Goal: Information Seeking & Learning: Check status

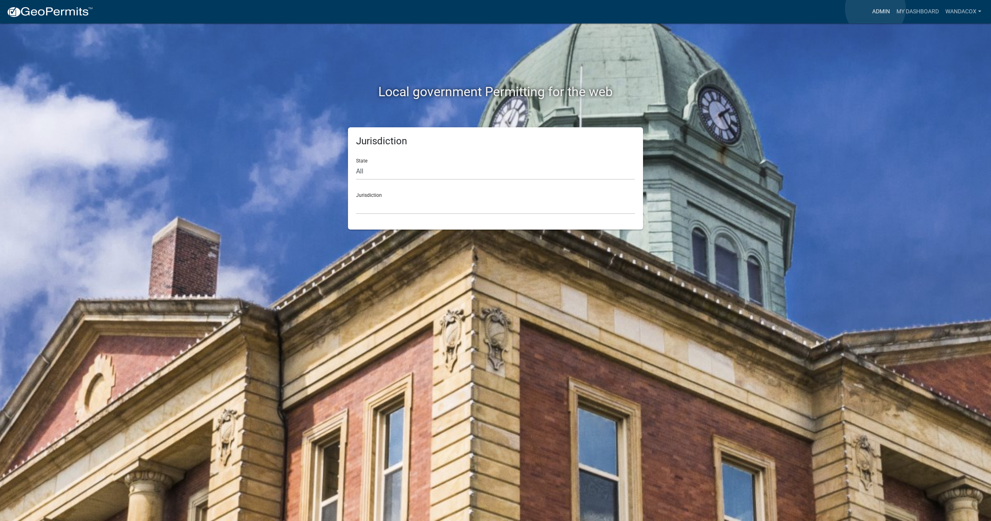
click at [875, 8] on link "Admin" at bounding box center [881, 11] width 24 height 15
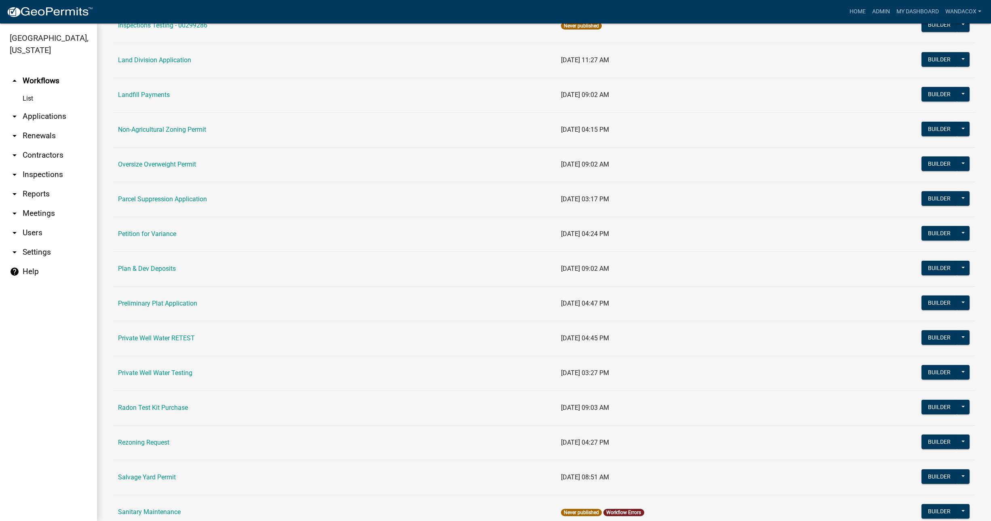
scroll to position [621, 0]
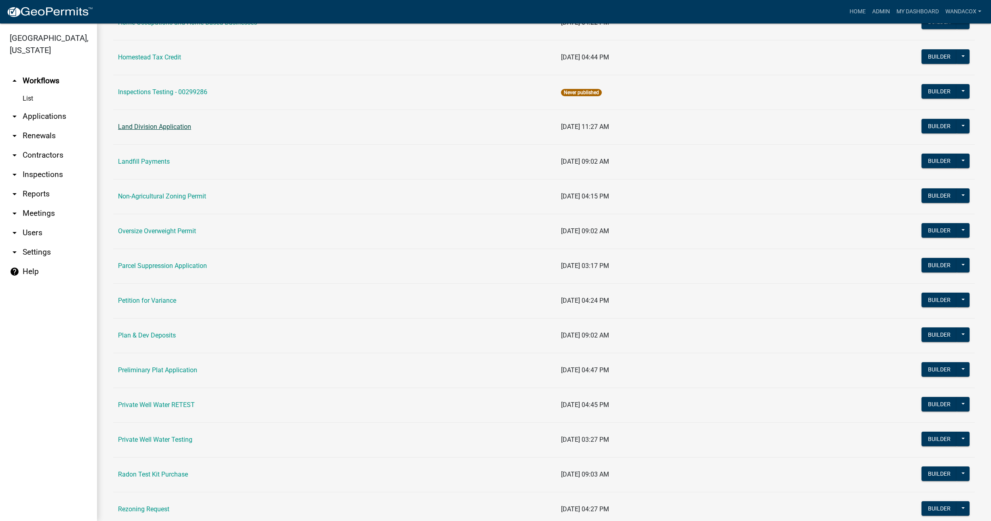
click at [175, 123] on link "Land Division Application" at bounding box center [154, 127] width 73 height 8
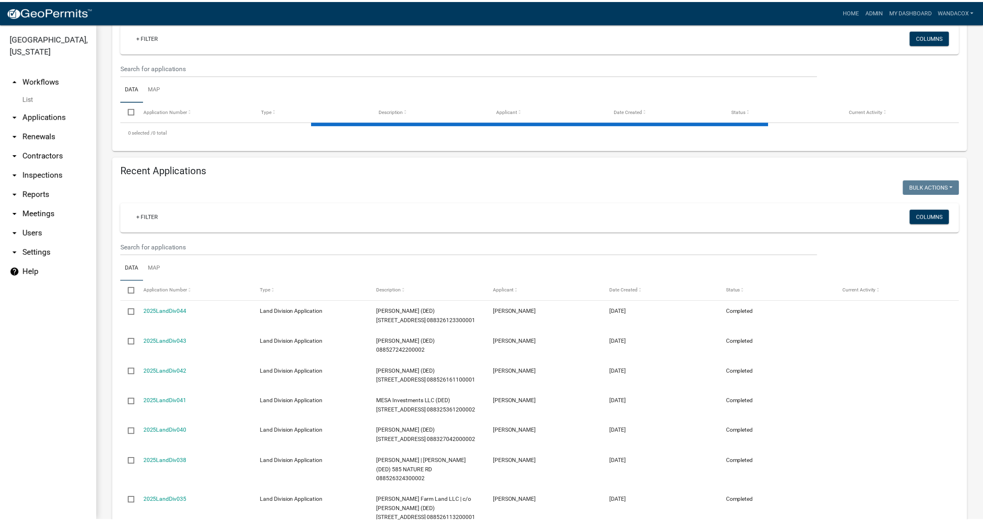
scroll to position [152, 0]
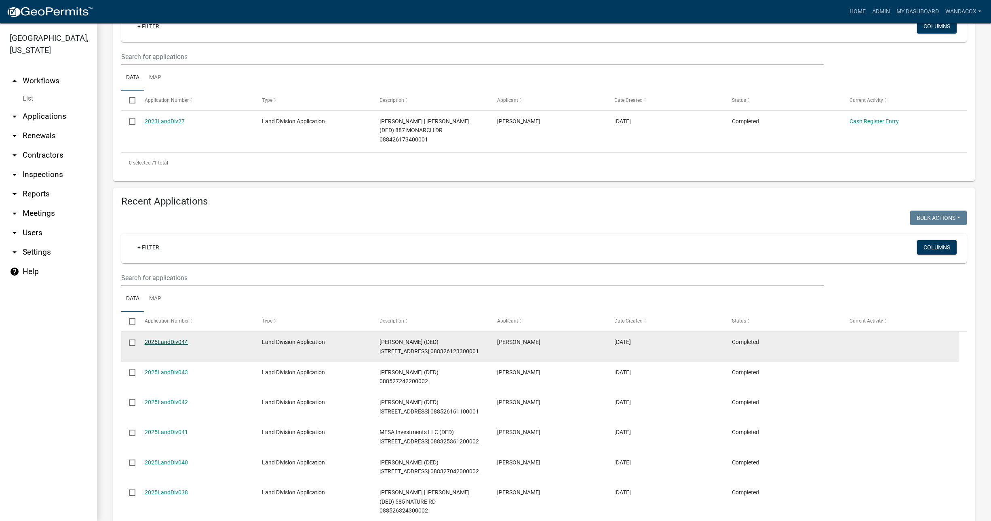
click at [165, 339] on link "2025LandDiv044" at bounding box center [166, 342] width 43 height 6
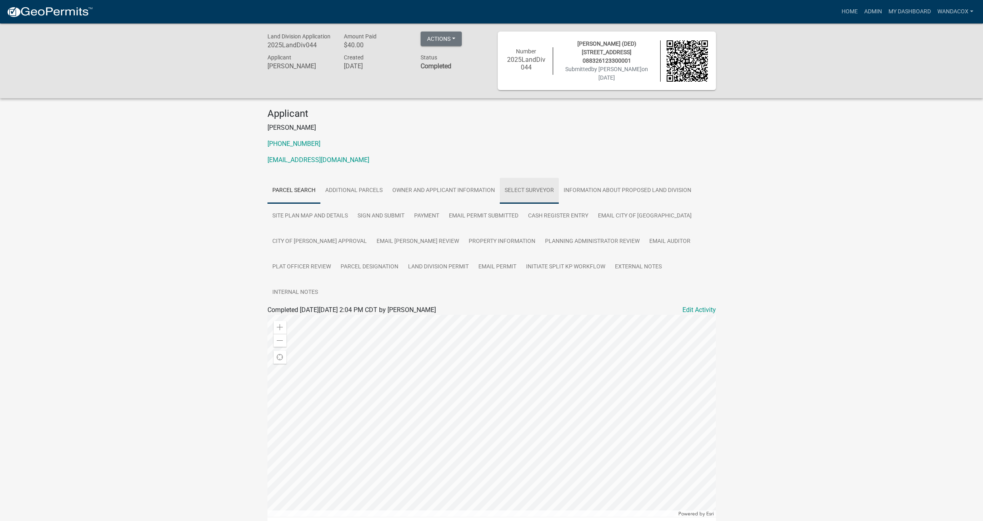
click at [524, 189] on link "Select Surveyor" at bounding box center [529, 191] width 59 height 26
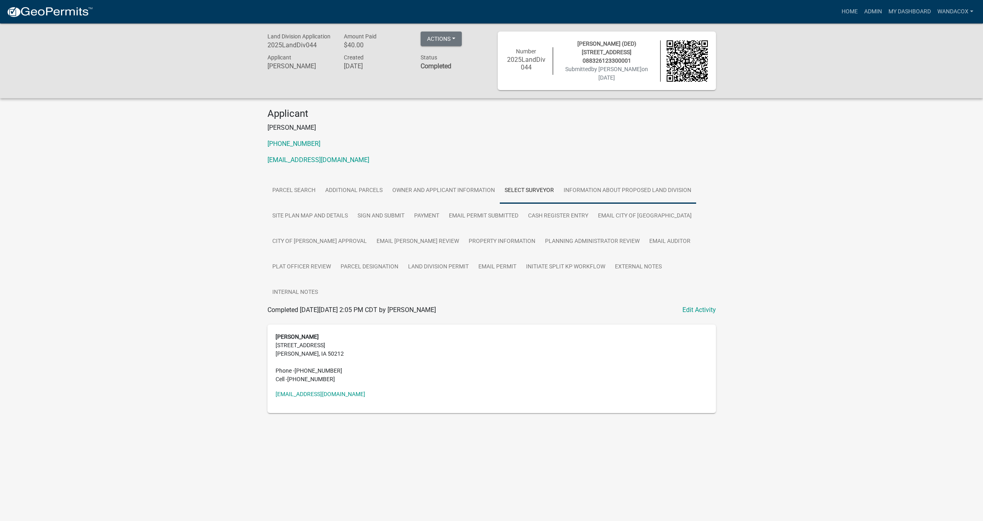
click at [603, 187] on link "Information about proposed land division" at bounding box center [627, 191] width 137 height 26
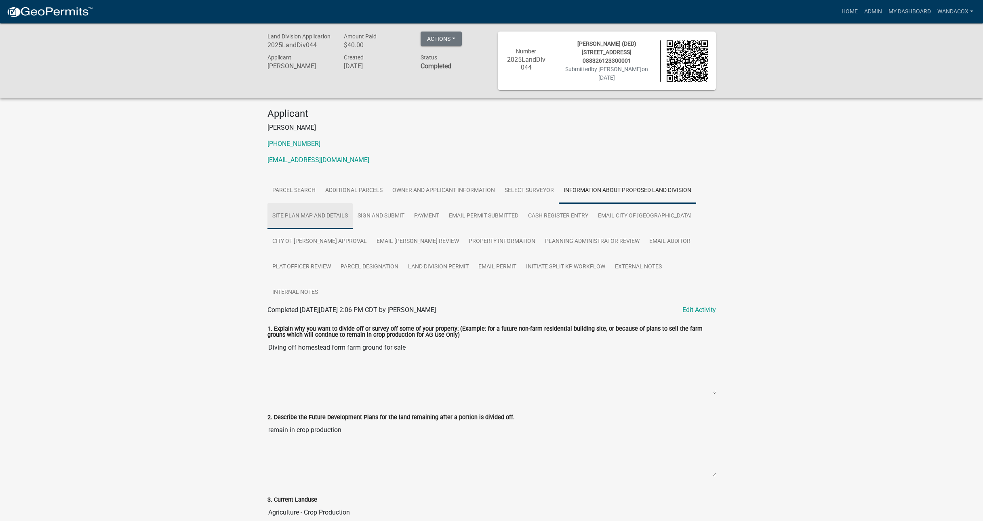
click at [337, 215] on link "Site Plan Map and Details" at bounding box center [310, 216] width 85 height 26
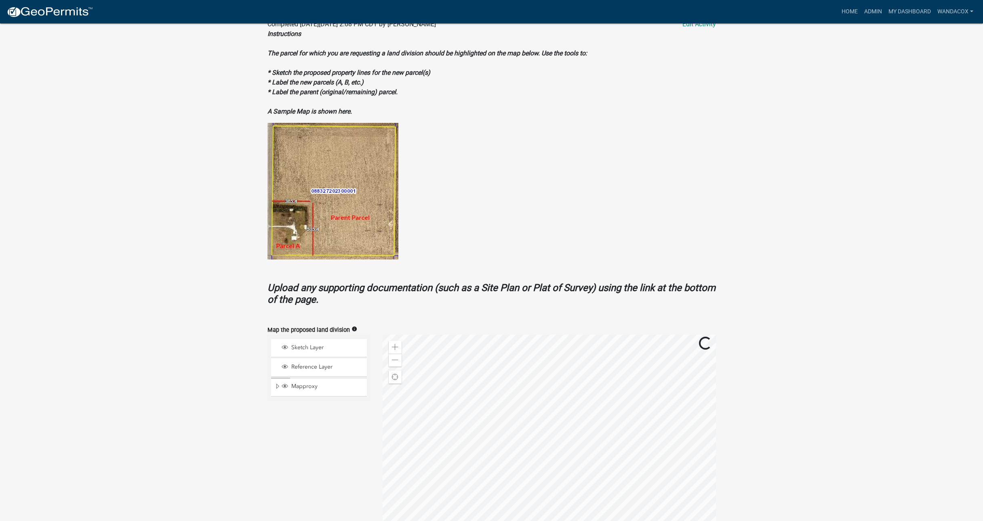
scroll to position [404, 0]
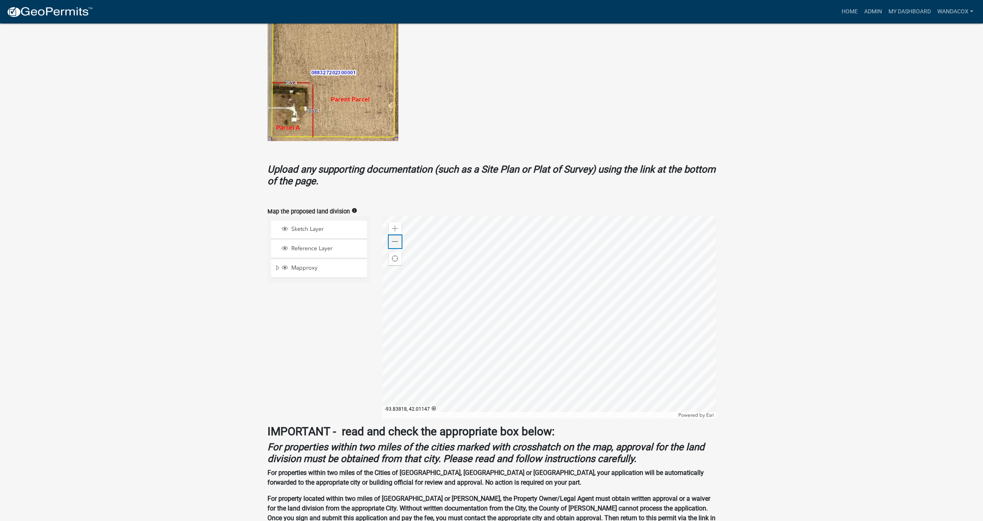
click at [398, 238] on span at bounding box center [395, 241] width 6 height 6
click at [394, 226] on span at bounding box center [395, 229] width 6 height 6
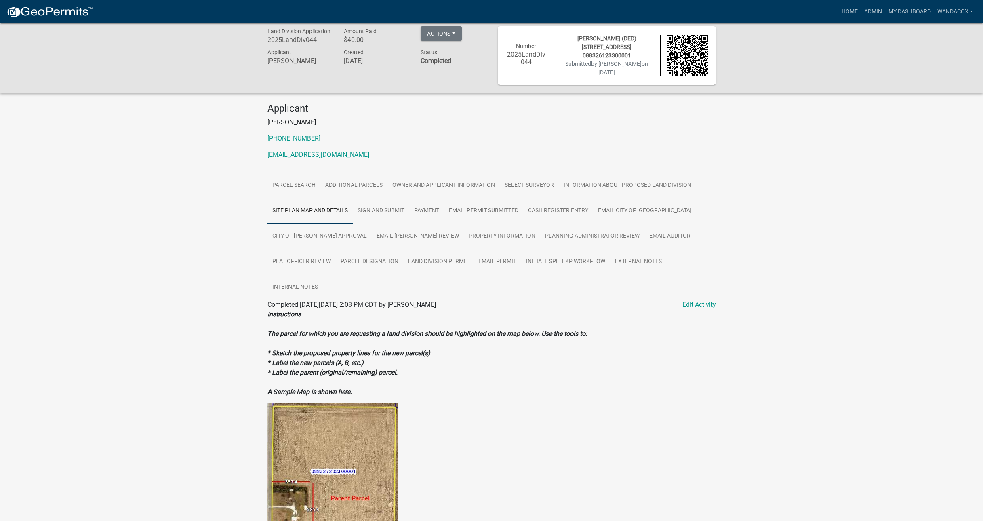
scroll to position [0, 0]
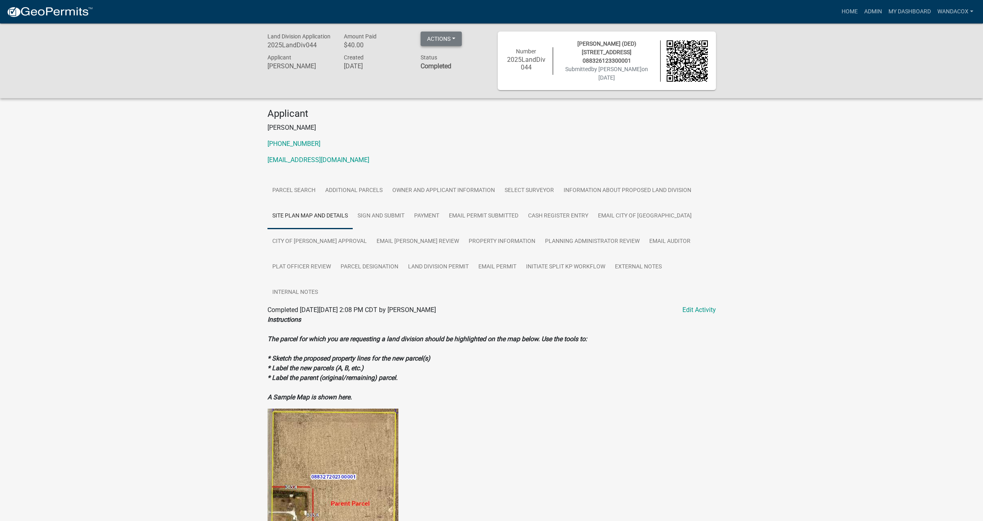
click at [444, 37] on button "Actions" at bounding box center [441, 39] width 41 height 15
click at [441, 75] on link "Printer Friendly" at bounding box center [477, 79] width 113 height 19
click at [870, 9] on link "Admin" at bounding box center [873, 11] width 24 height 15
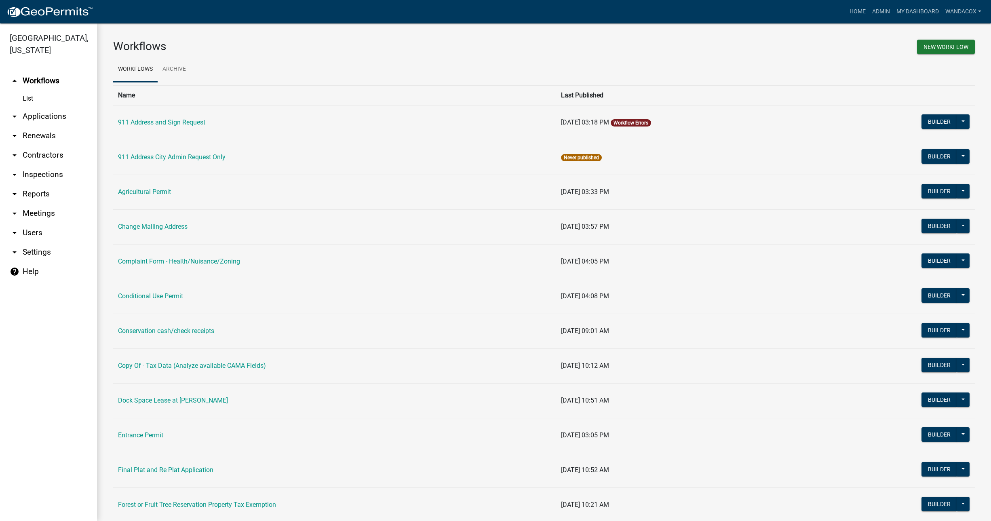
click at [50, 107] on link "arrow_drop_down Applications" at bounding box center [48, 116] width 97 height 19
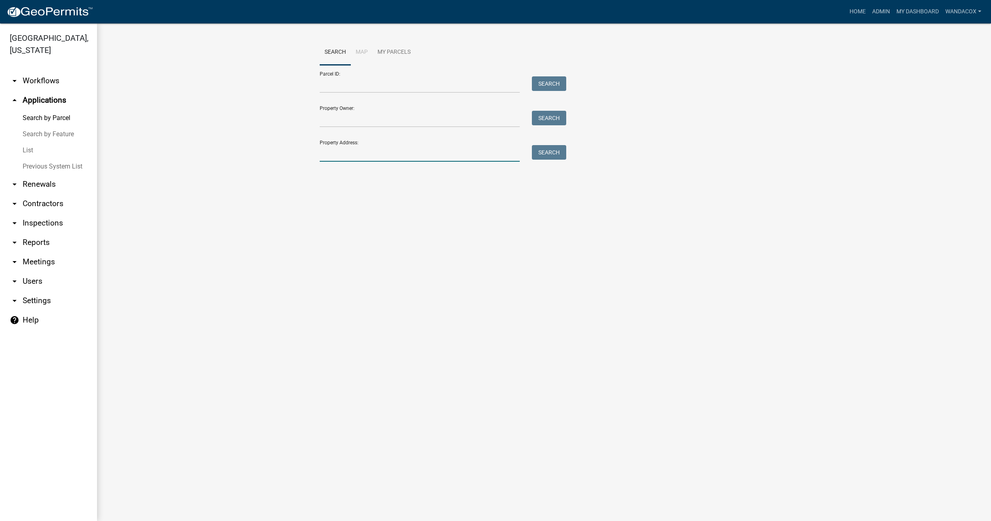
click at [360, 159] on input "Property Address:" at bounding box center [420, 153] width 200 height 17
type input "1150 [US_STATE]"
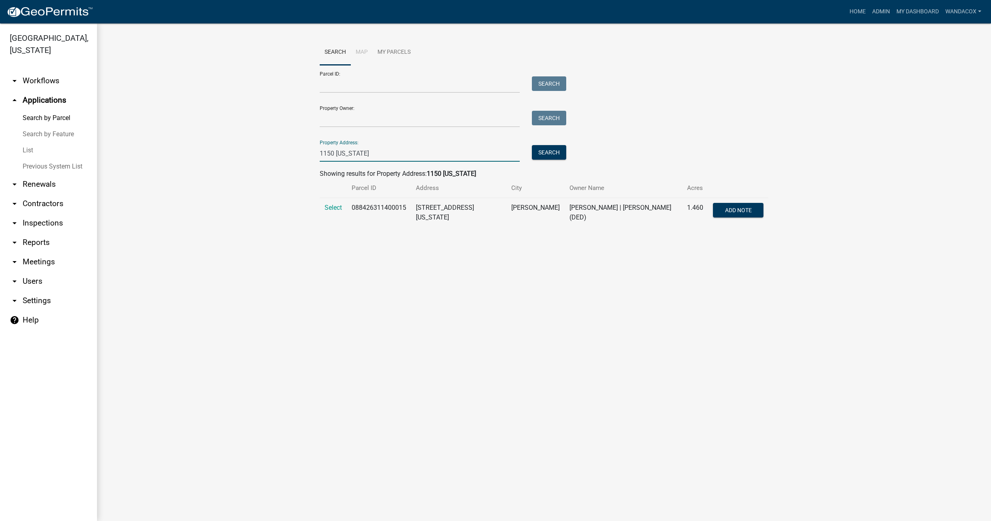
drag, startPoint x: 371, startPoint y: 150, endPoint x: 299, endPoint y: 148, distance: 72.0
click at [299, 148] on wm-workflow-application-search-view "Search Map My Parcels Parcel ID: Search Property Owner: Search Property Address…" at bounding box center [544, 137] width 862 height 194
click at [342, 117] on input "Property Owner:" at bounding box center [420, 119] width 200 height 17
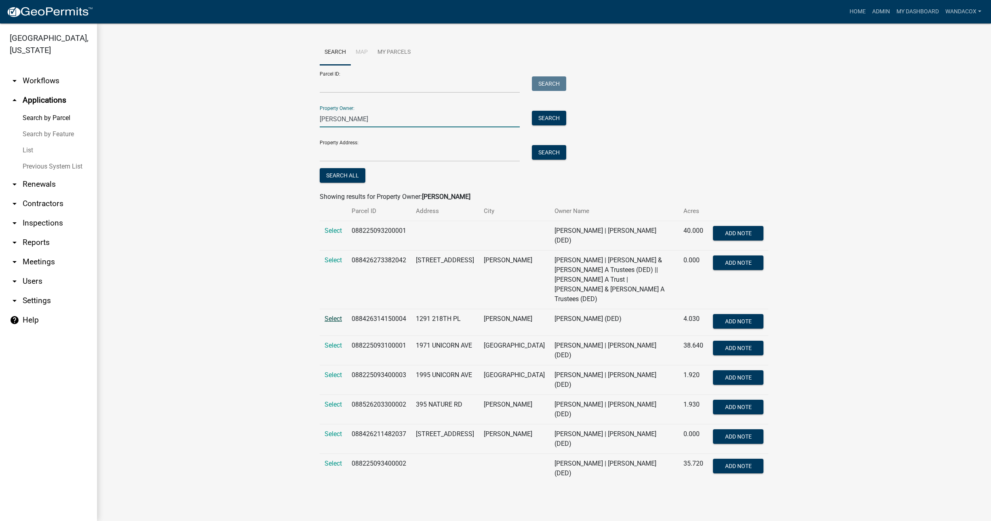
type input "[PERSON_NAME]"
click at [332, 315] on span "Select" at bounding box center [333, 319] width 17 height 8
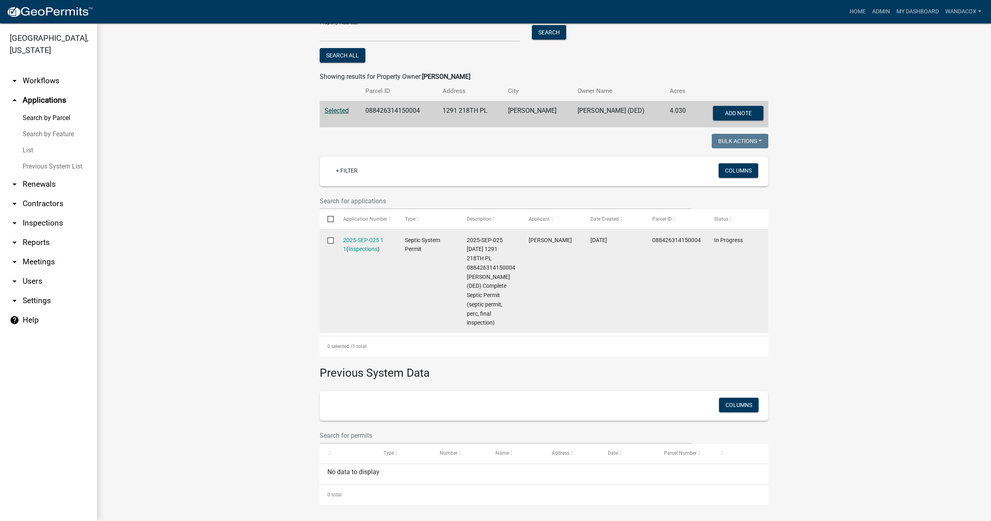
scroll to position [19, 0]
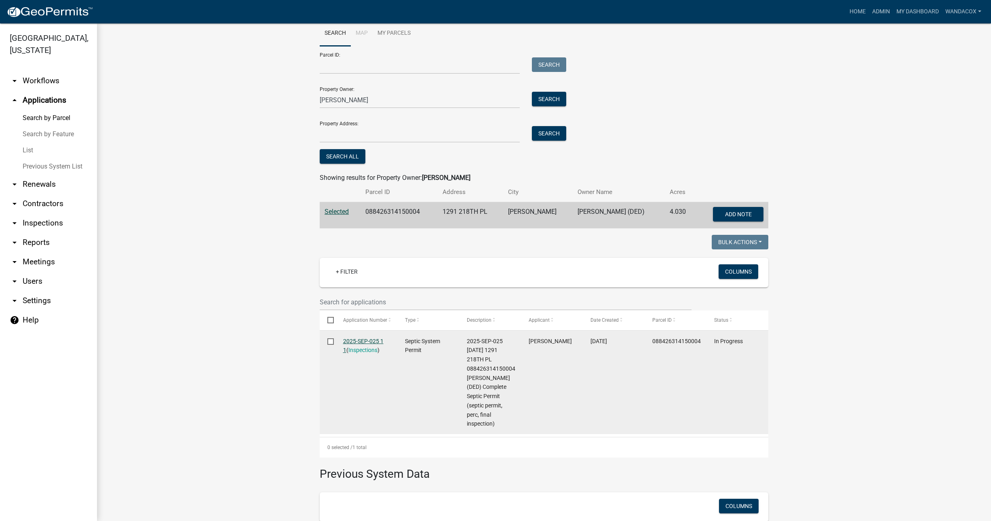
click at [360, 338] on link "2025-SEP-025 1 1" at bounding box center [363, 346] width 40 height 16
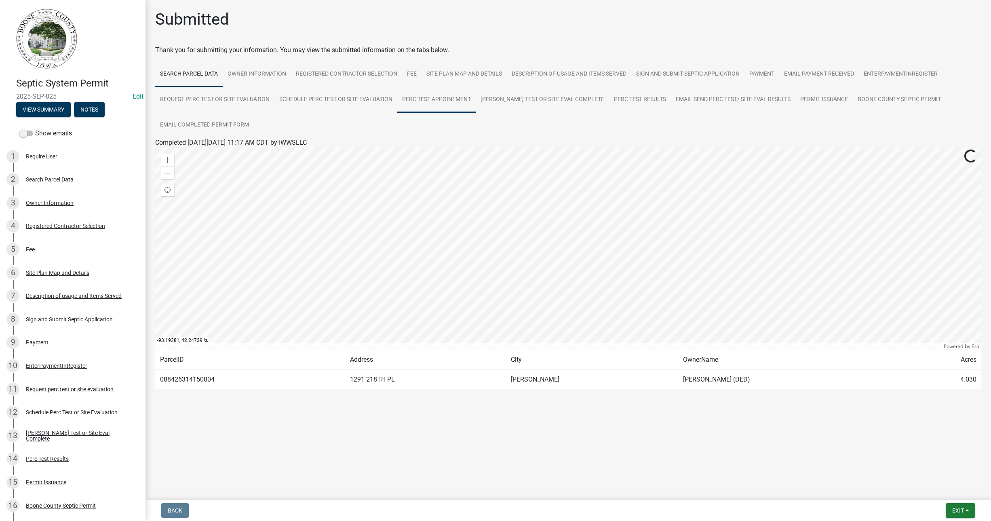
click at [436, 96] on link "Perc Test Appointment" at bounding box center [436, 100] width 78 height 26
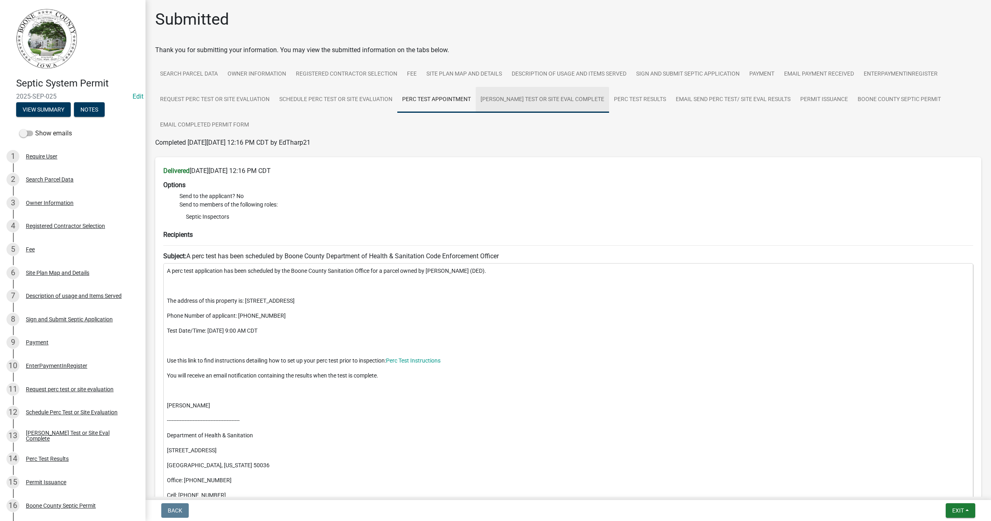
click at [506, 97] on link "[PERSON_NAME] Test or Site Eval Complete" at bounding box center [542, 100] width 133 height 26
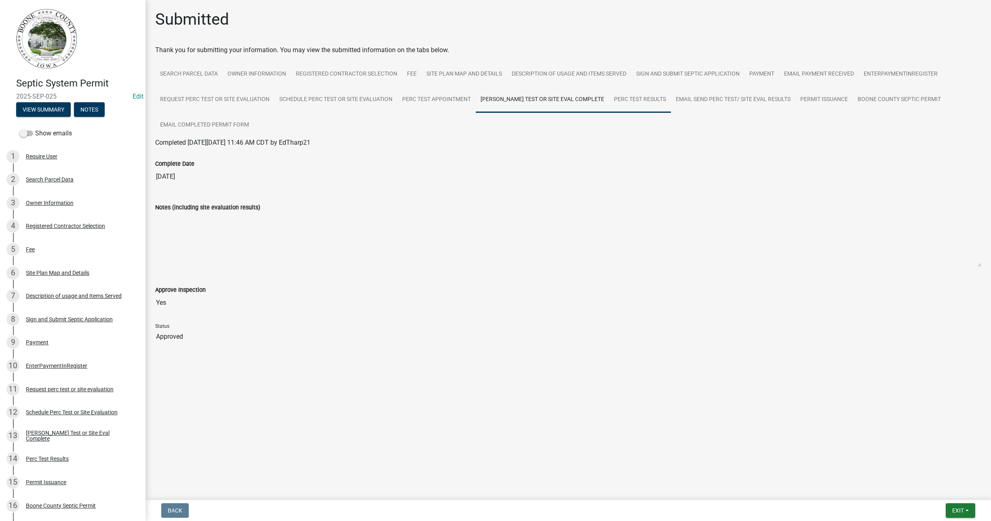
click at [634, 98] on link "Perc Test Results" at bounding box center [640, 100] width 62 height 26
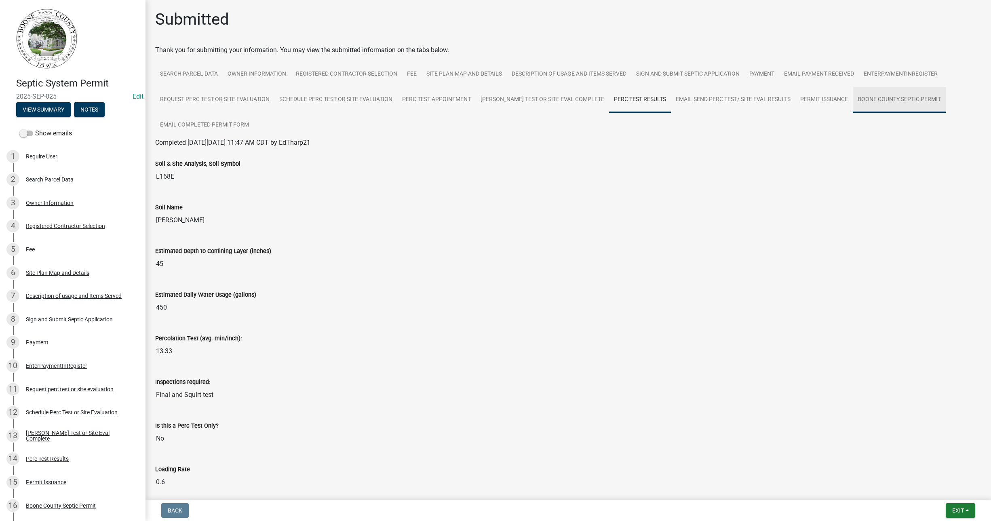
click at [866, 97] on link "Boone County Septic Permit" at bounding box center [899, 100] width 93 height 26
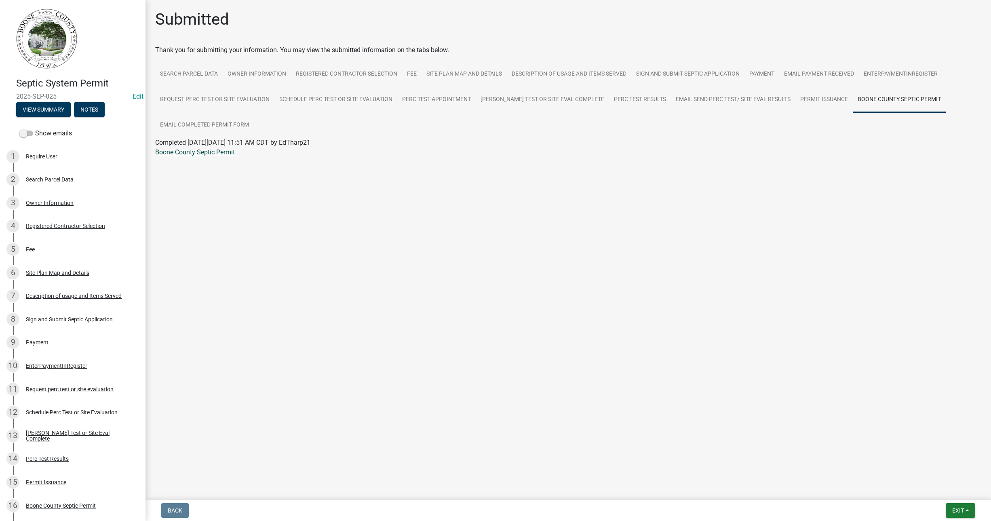
click at [211, 152] on link "Boone County Septic Permit" at bounding box center [195, 152] width 80 height 8
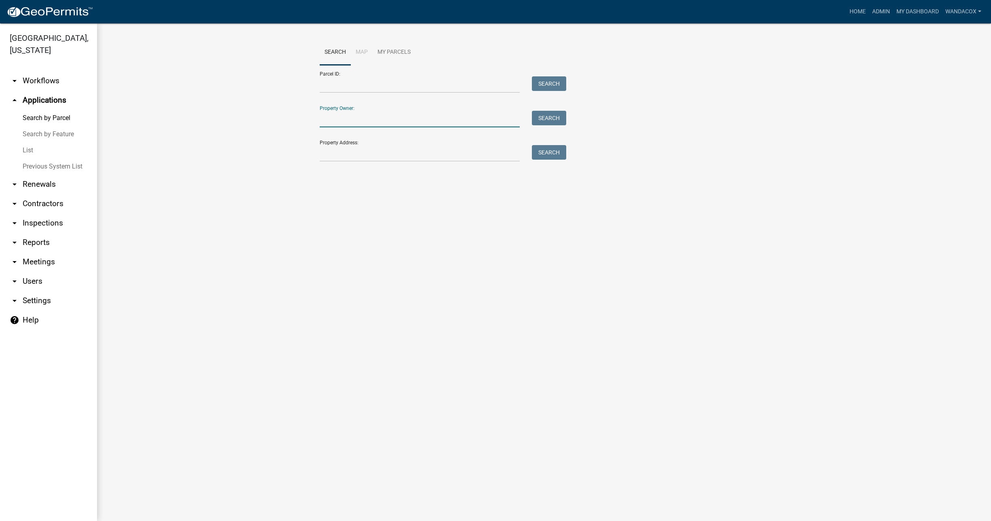
click at [352, 123] on input "Property Owner:" at bounding box center [420, 119] width 200 height 17
type input "1"
click at [359, 146] on input "Property Address:" at bounding box center [420, 153] width 200 height 17
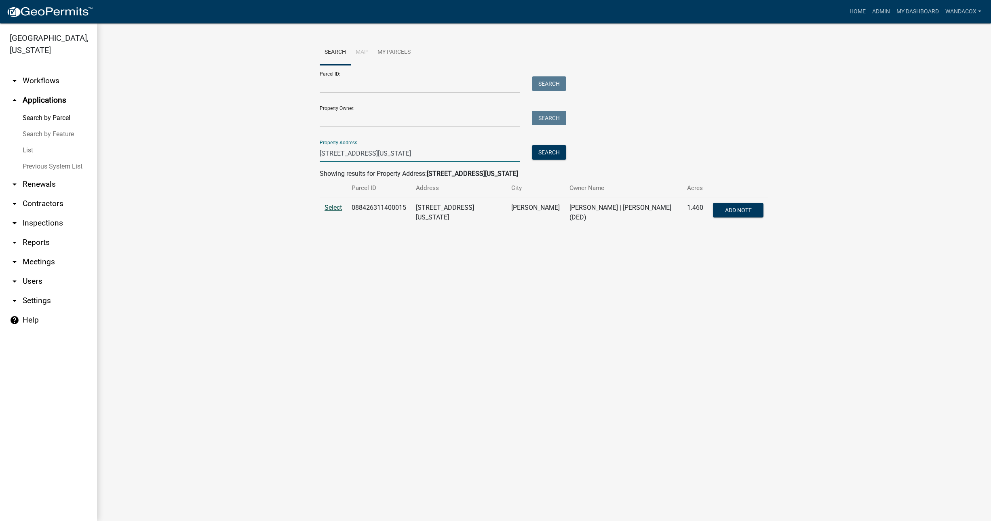
type input "[STREET_ADDRESS][US_STATE]"
click at [327, 208] on span "Select" at bounding box center [333, 208] width 17 height 8
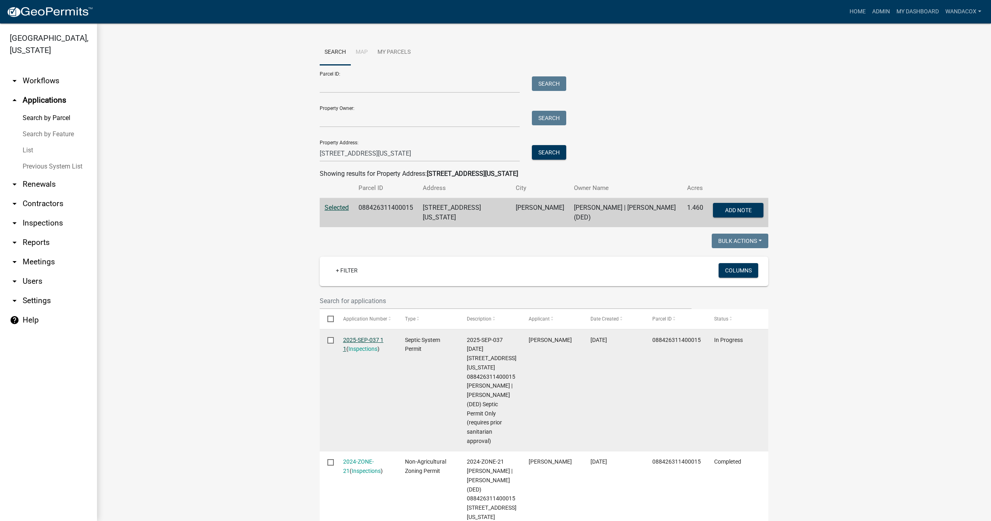
click at [373, 337] on link "2025-SEP-037 1 1" at bounding box center [363, 345] width 40 height 16
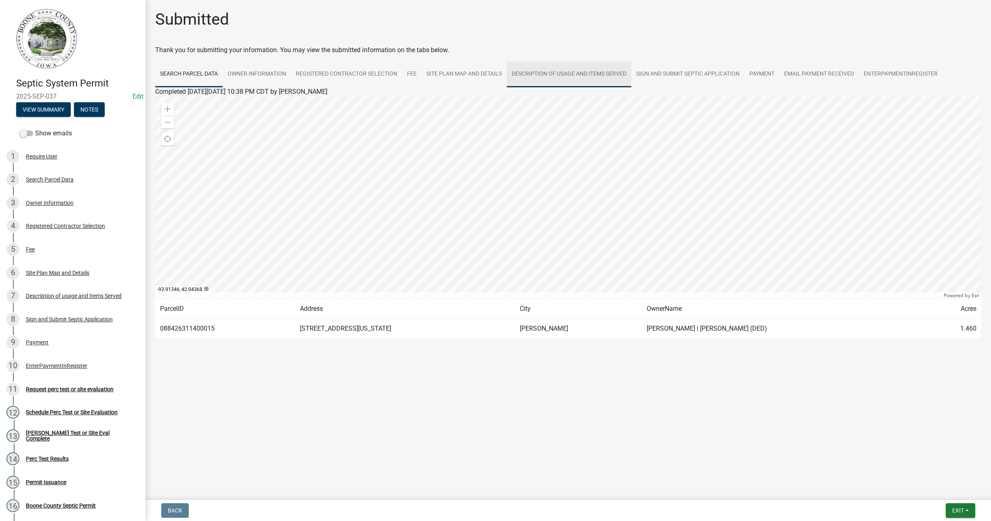
click at [557, 76] on link "Description of usage and Items Served" at bounding box center [569, 74] width 124 height 26
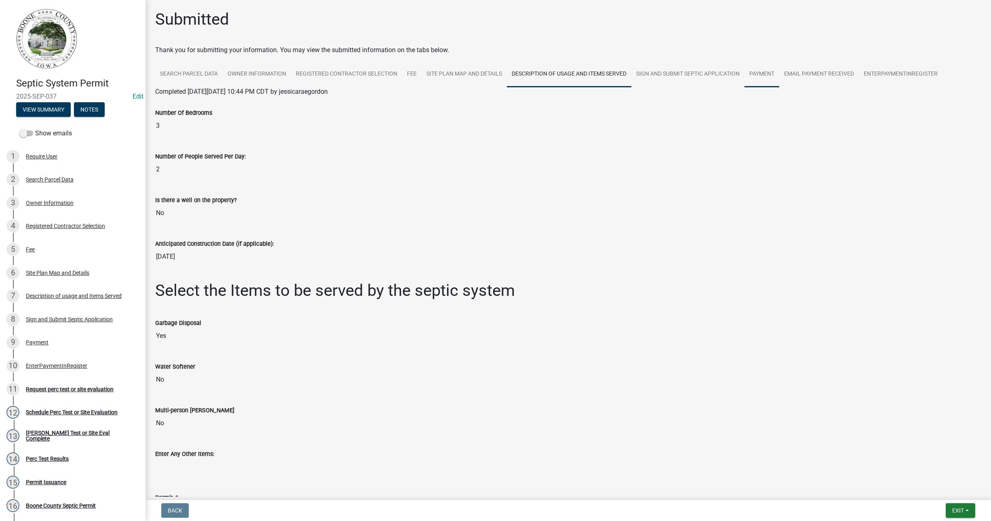
click at [774, 74] on link "Payment" at bounding box center [761, 74] width 35 height 26
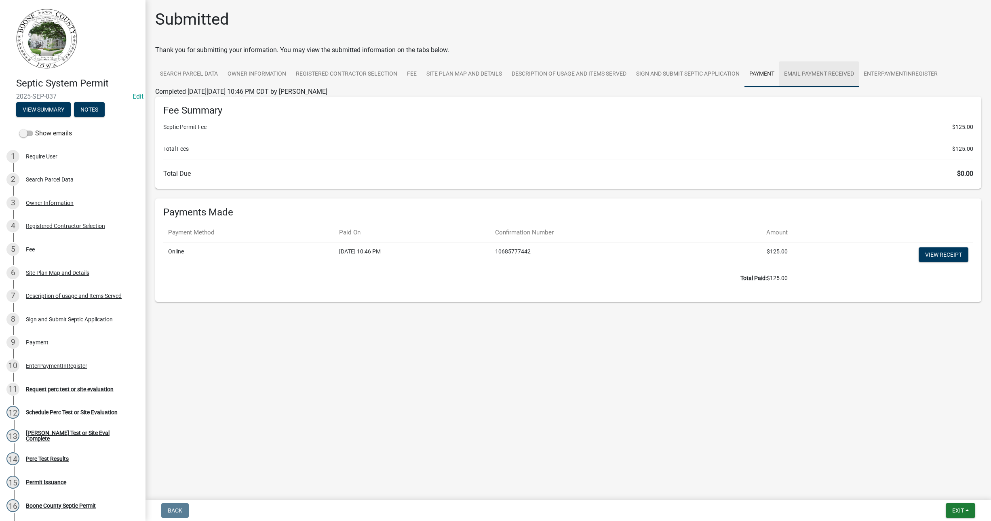
click at [804, 73] on link "Email Payment Received" at bounding box center [819, 74] width 80 height 26
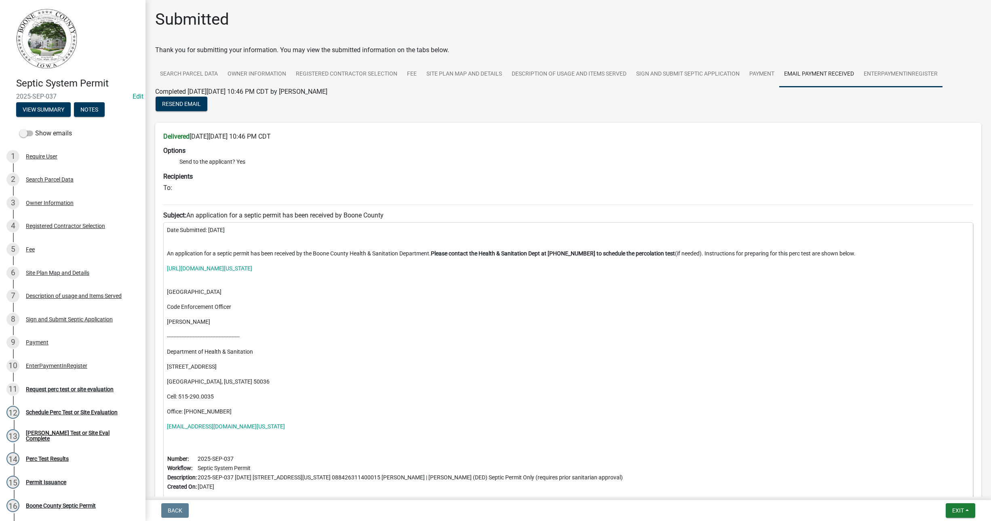
click at [874, 74] on link "EnterPaymentInRegister" at bounding box center [901, 74] width 84 height 26
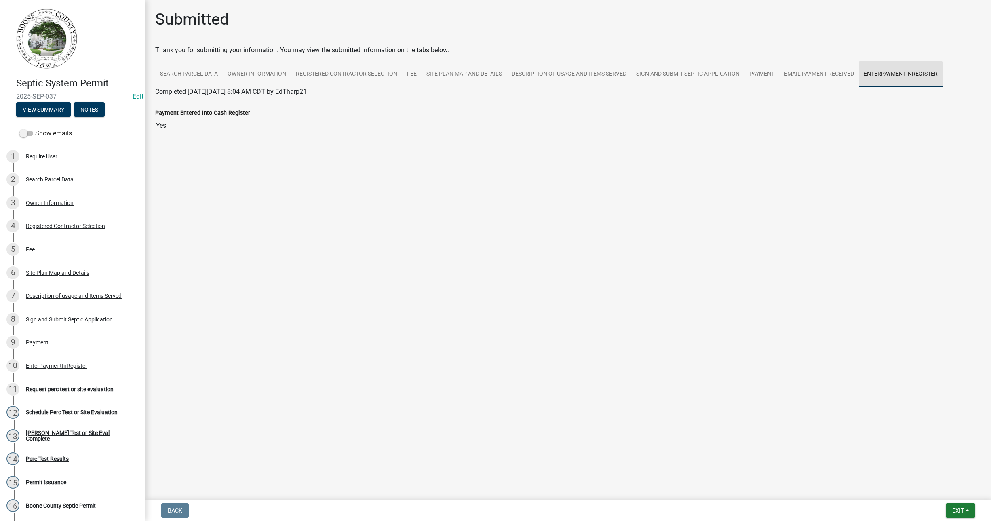
click at [874, 74] on link "EnterPaymentInRegister" at bounding box center [901, 74] width 84 height 26
click at [51, 361] on div "10 EnterPaymentInRegister" at bounding box center [69, 365] width 126 height 13
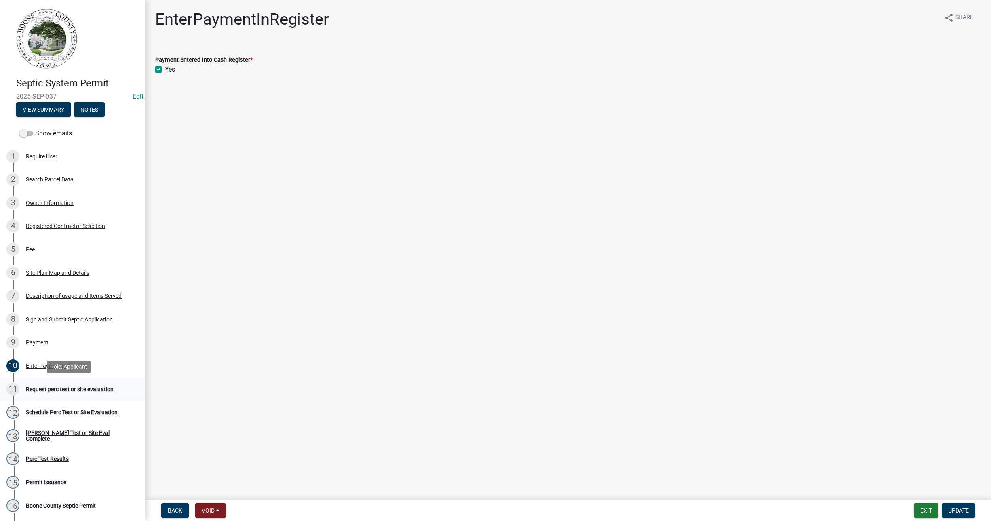
click at [58, 383] on div "11 Request perc test or site evaluation" at bounding box center [69, 389] width 126 height 13
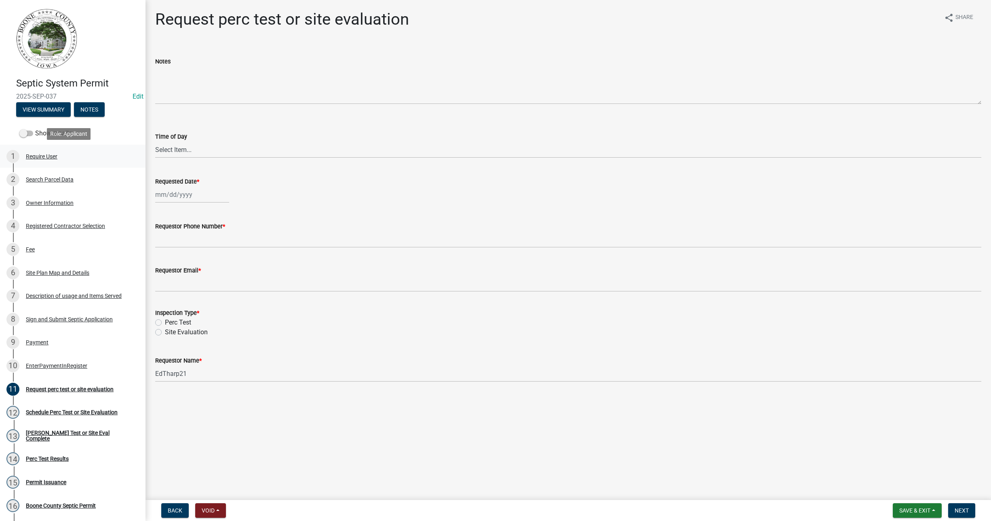
click at [29, 157] on div "Require User" at bounding box center [42, 157] width 32 height 6
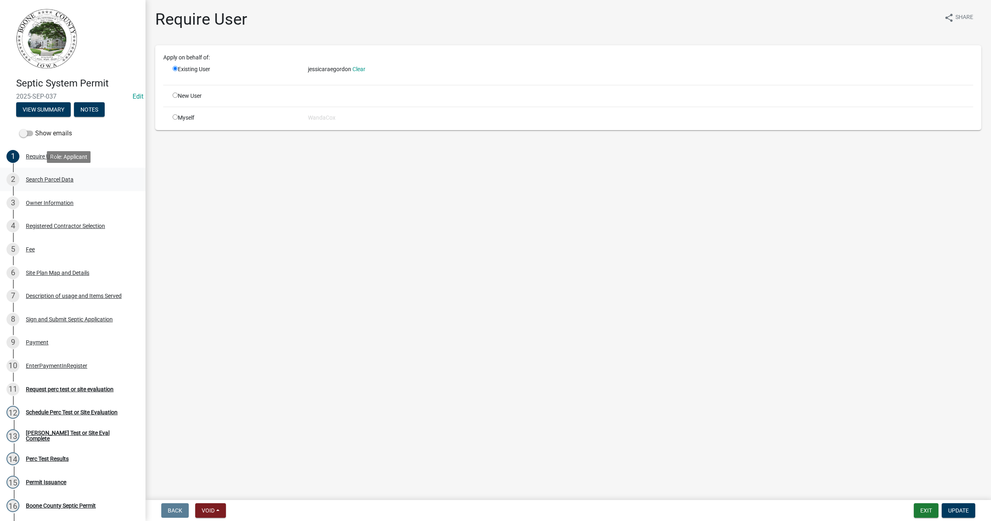
click at [30, 180] on div "Search Parcel Data" at bounding box center [50, 180] width 48 height 6
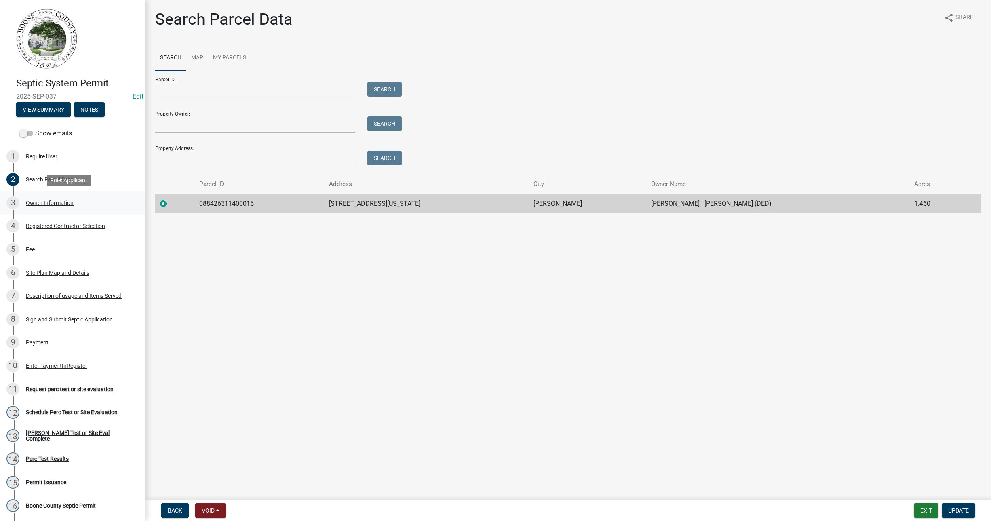
click at [60, 200] on div "Owner Information" at bounding box center [50, 203] width 48 height 6
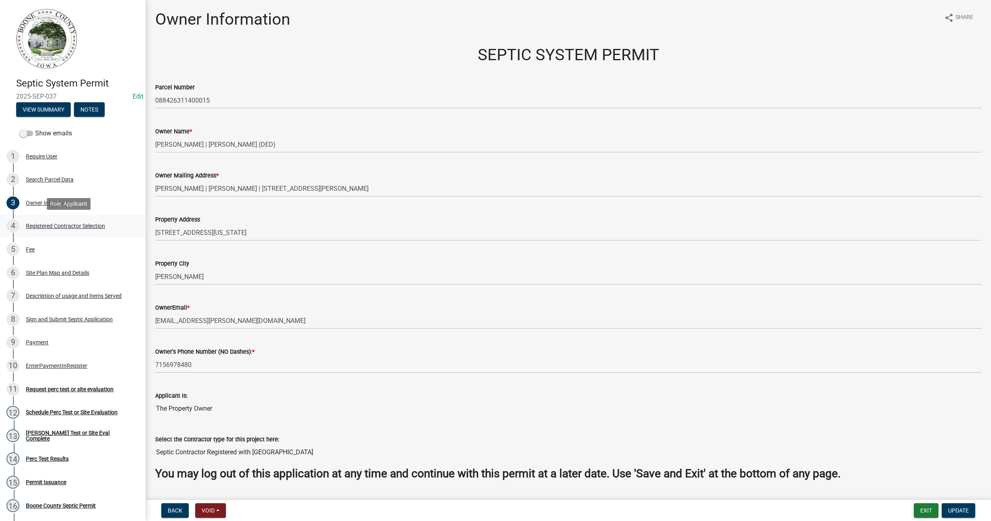
click at [62, 226] on div "Registered Contractor Selection" at bounding box center [65, 226] width 79 height 6
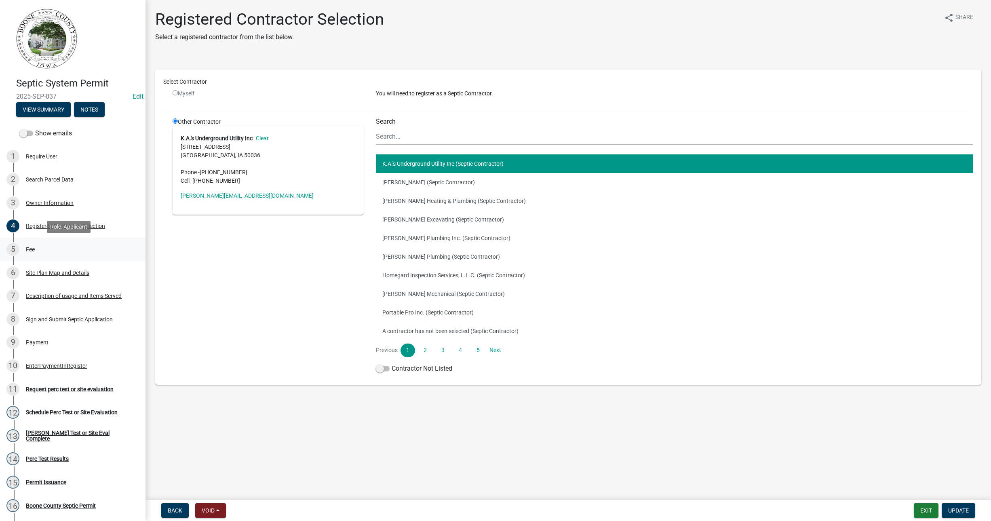
click at [26, 249] on div "Fee" at bounding box center [30, 250] width 9 height 6
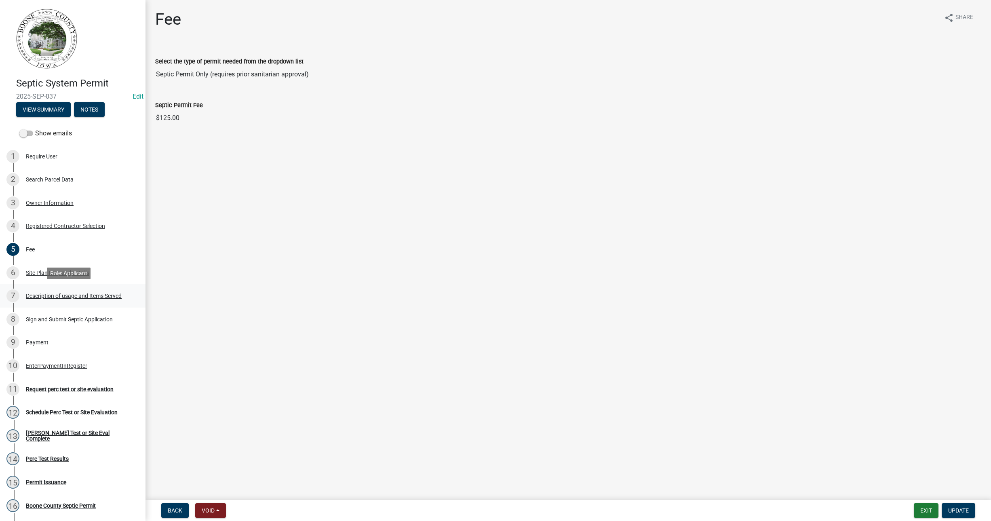
click at [55, 293] on div "Description of usage and Items Served" at bounding box center [74, 296] width 96 height 6
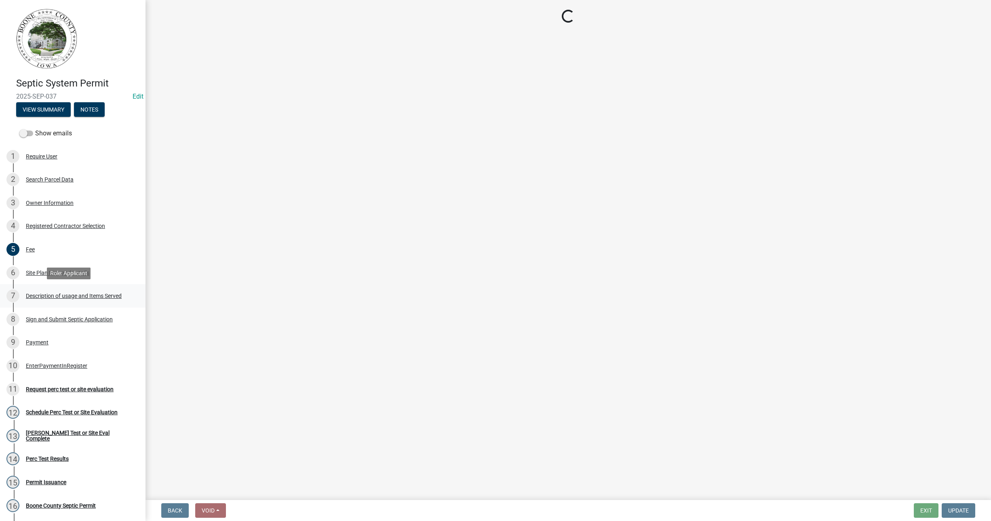
select select "29b41b0a-4234-4748-bbab-b2f0c7198ac4"
select select "d1f81dfd-708c-491f-882e-316c6693023f"
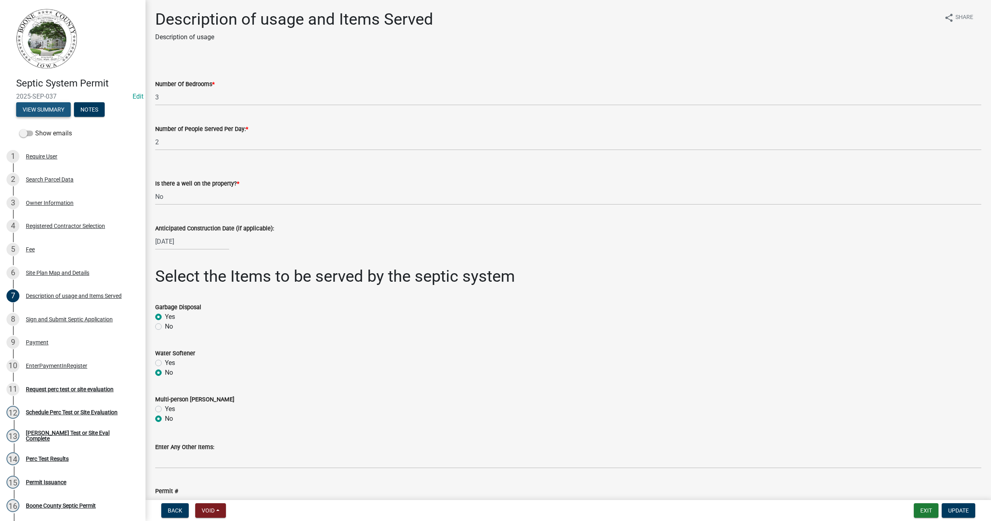
click at [57, 105] on button "View Summary" at bounding box center [43, 109] width 55 height 15
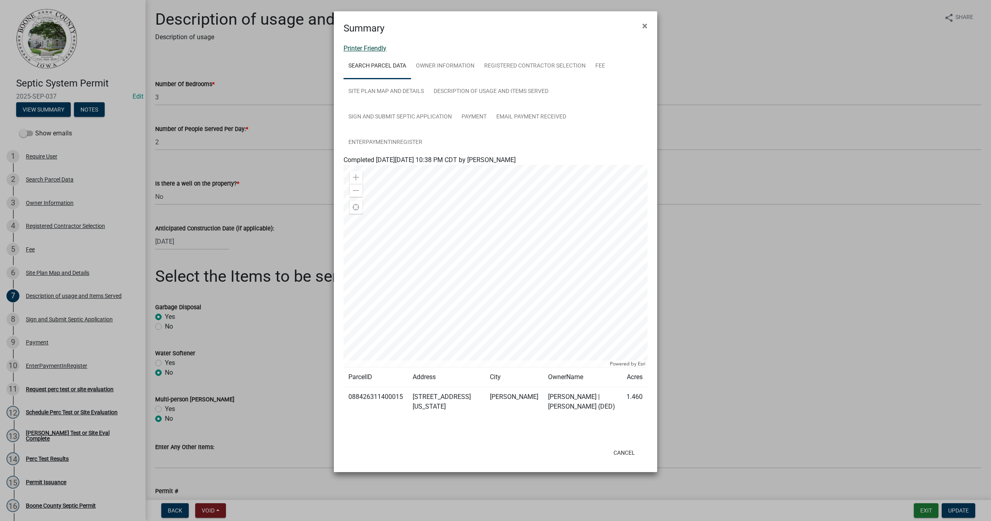
click at [376, 51] on link "Printer Friendly" at bounding box center [365, 48] width 43 height 8
